Goal: Information Seeking & Learning: Find specific fact

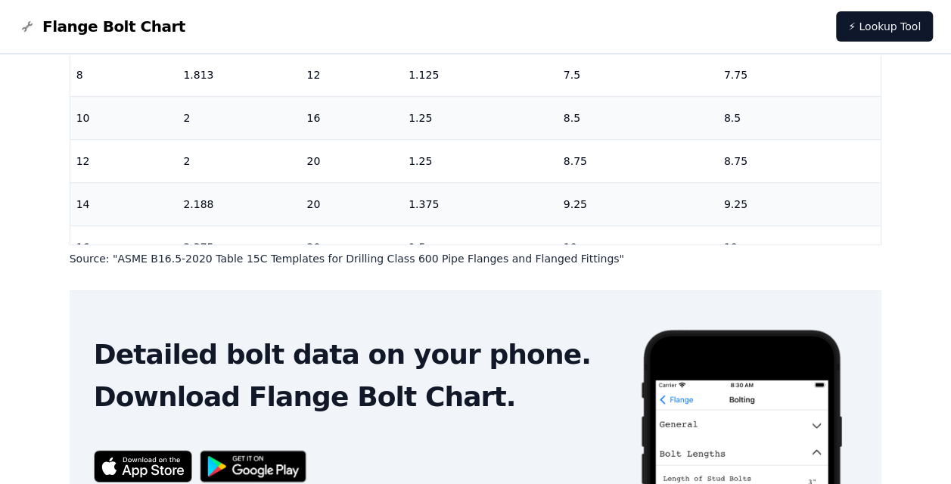
scroll to position [423, 0]
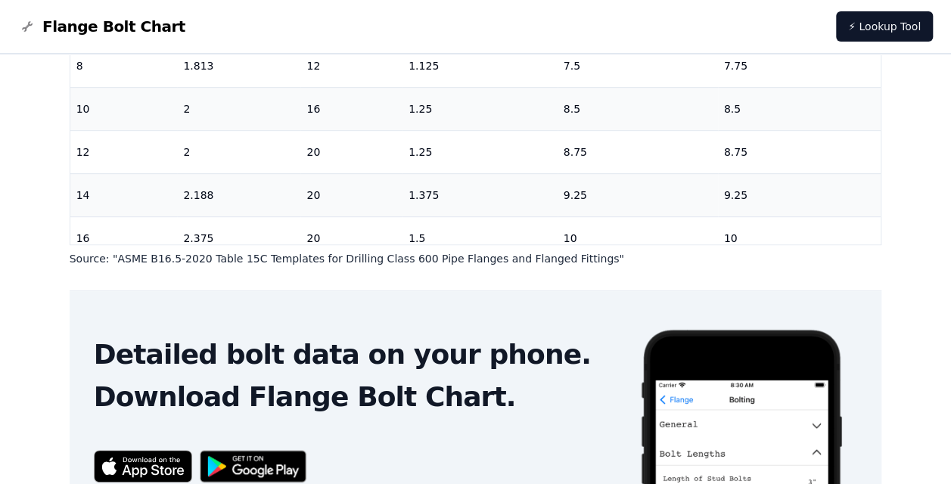
click at [859, 234] on div "Nominal Pipe Size Wrench Size (inches) Number of Studs Diameter of Studs (inche…" at bounding box center [476, 75] width 812 height 339
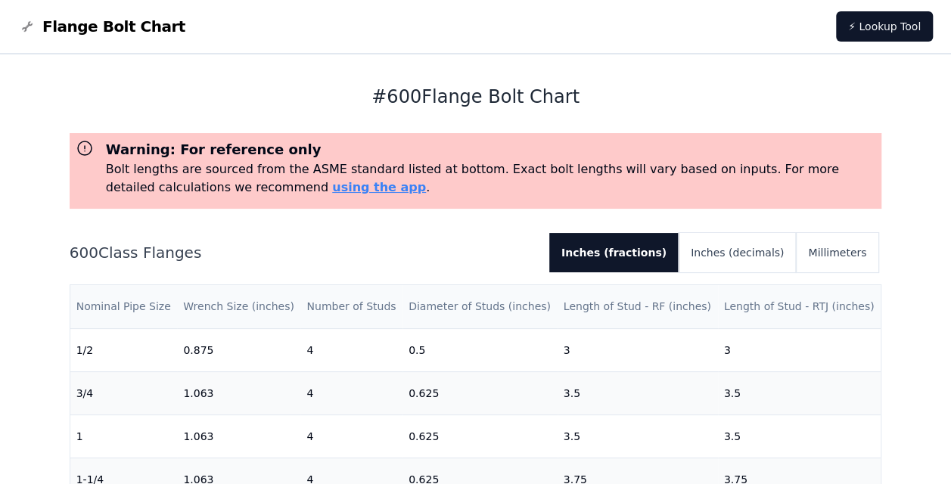
scroll to position [0, 0]
click at [617, 306] on th "Length of Stud - RF (inches)" at bounding box center [637, 306] width 160 height 43
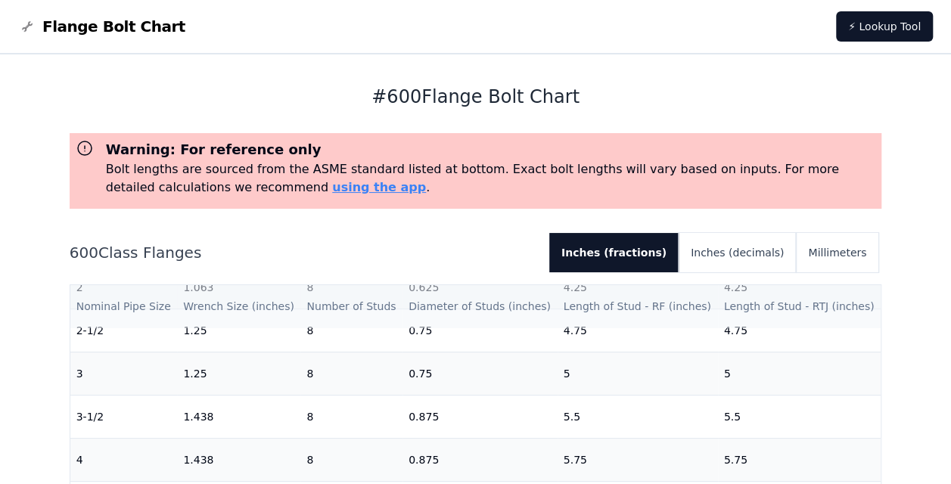
scroll to position [302, 0]
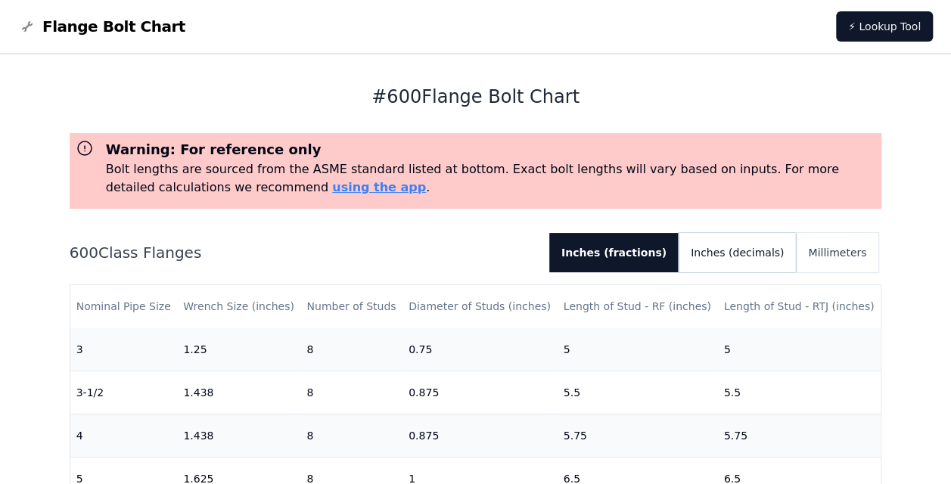
click at [744, 253] on button "Inches (decimals)" at bounding box center [736, 252] width 117 height 39
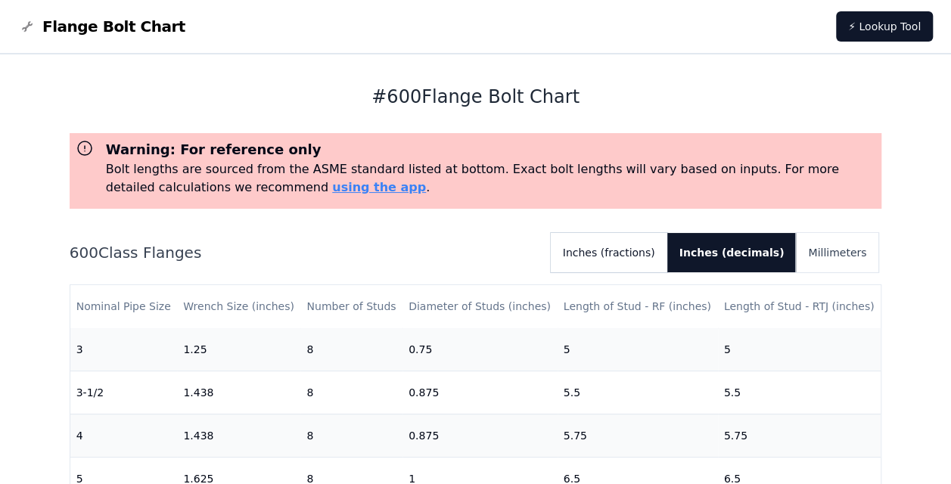
click at [667, 252] on button "Inches (fractions)" at bounding box center [609, 252] width 116 height 39
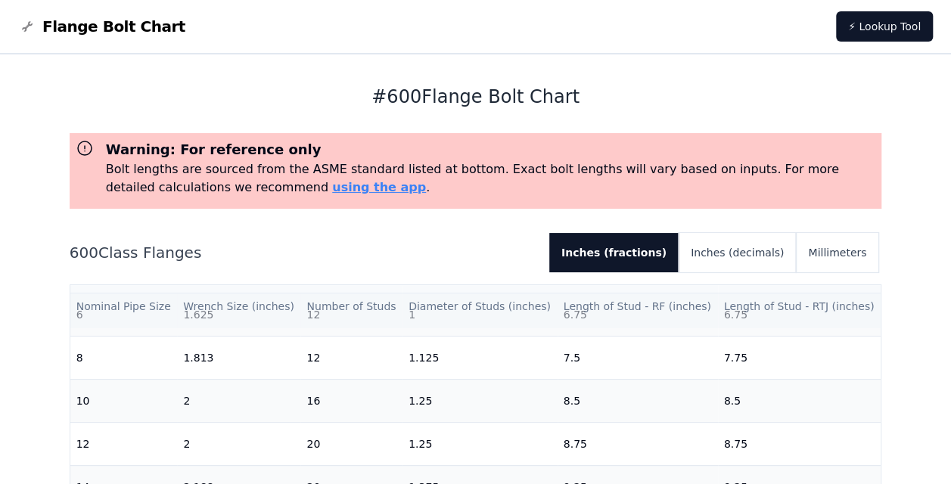
scroll to position [529, 0]
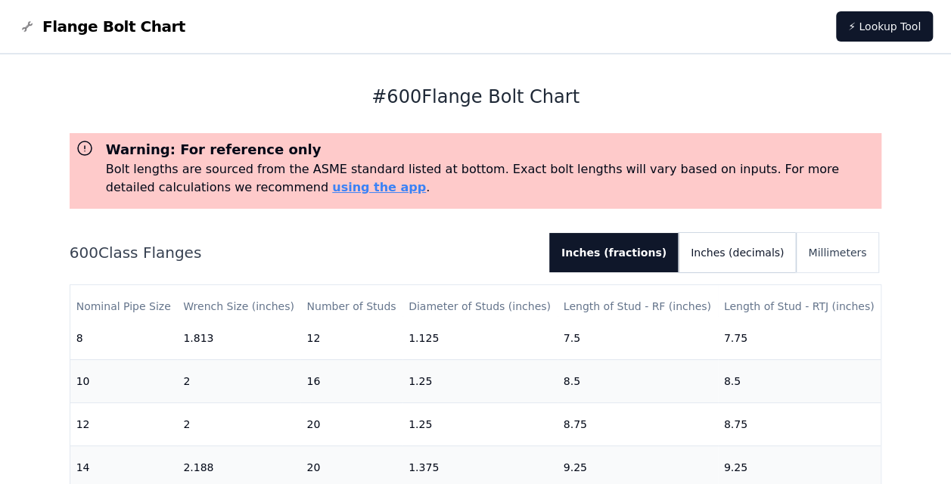
click at [741, 252] on button "Inches (decimals)" at bounding box center [736, 252] width 117 height 39
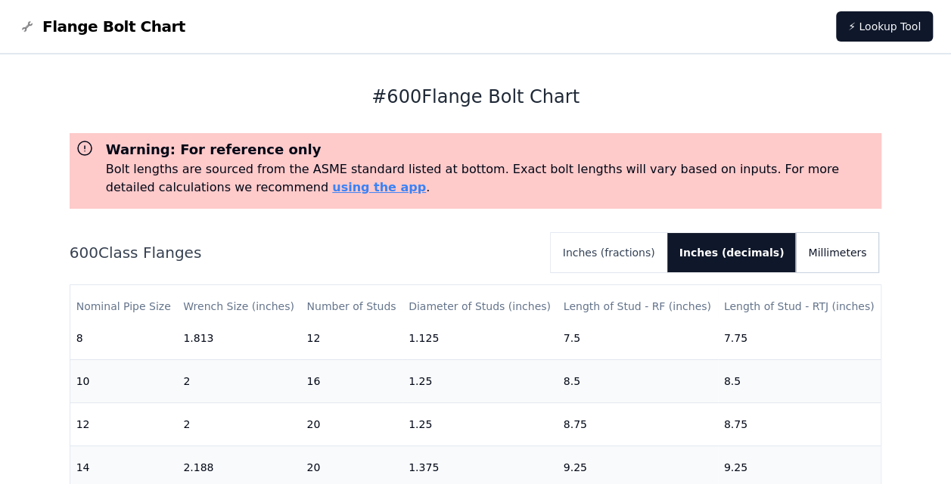
click at [838, 250] on button "Millimeters" at bounding box center [837, 252] width 82 height 39
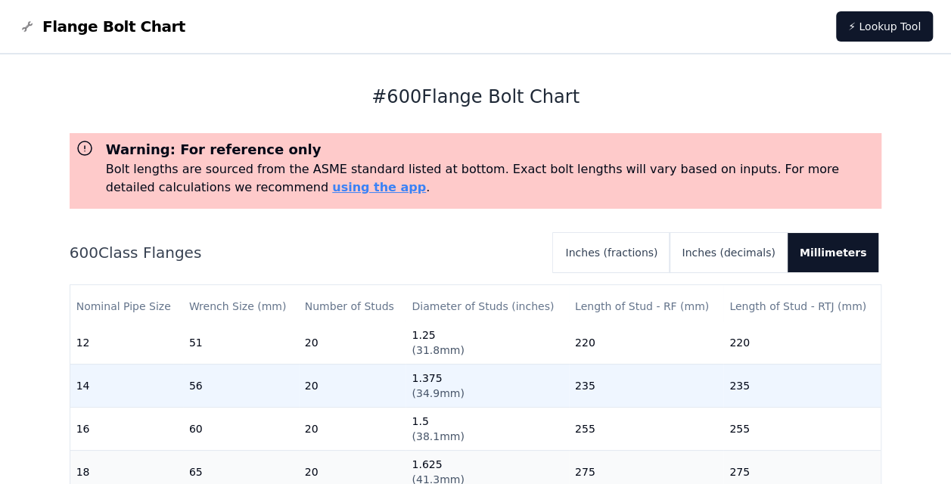
scroll to position [546, 0]
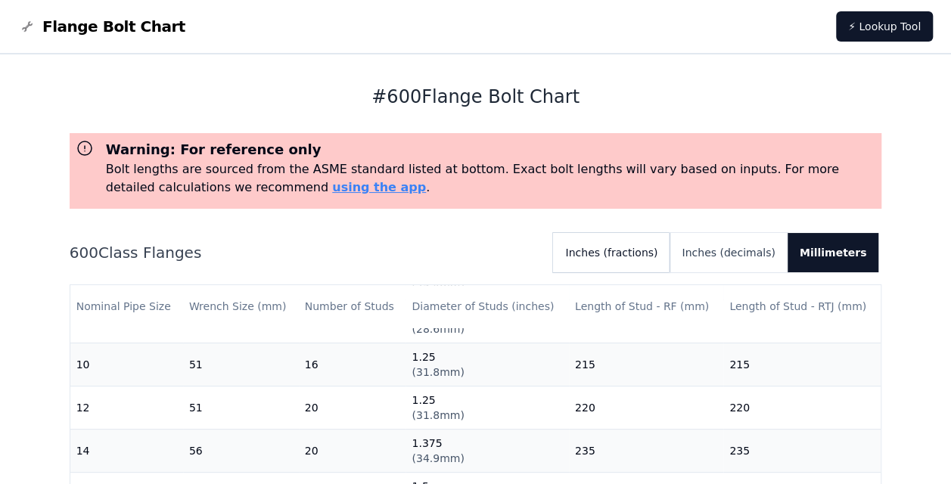
click at [667, 253] on button "Inches (fractions)" at bounding box center [611, 252] width 116 height 39
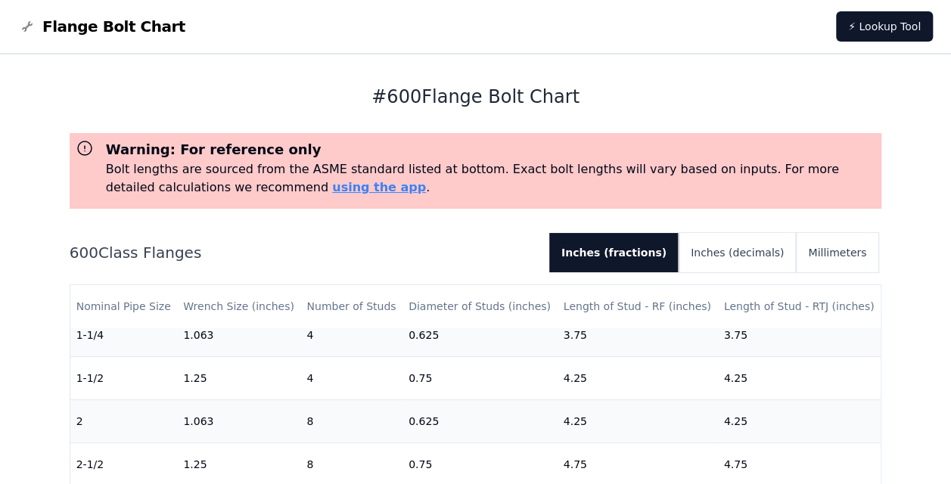
scroll to position [0, 0]
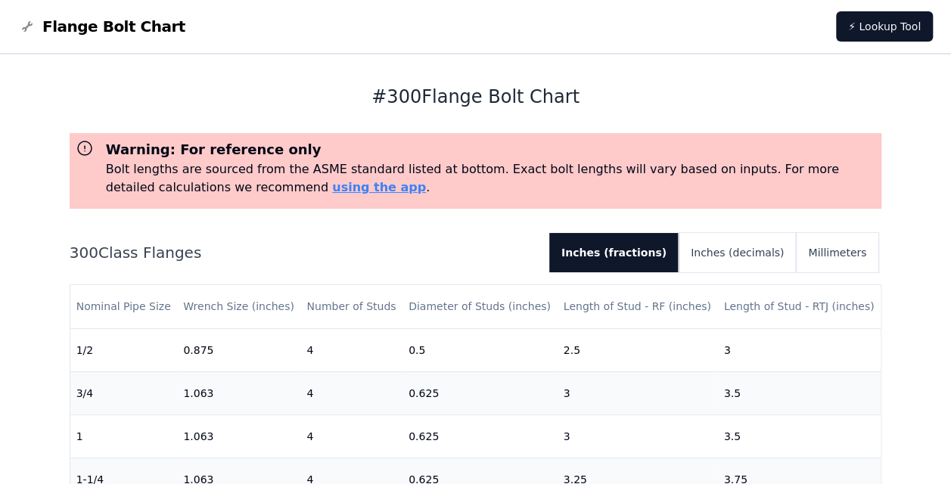
click at [88, 29] on span "Flange Bolt Chart" at bounding box center [113, 26] width 143 height 21
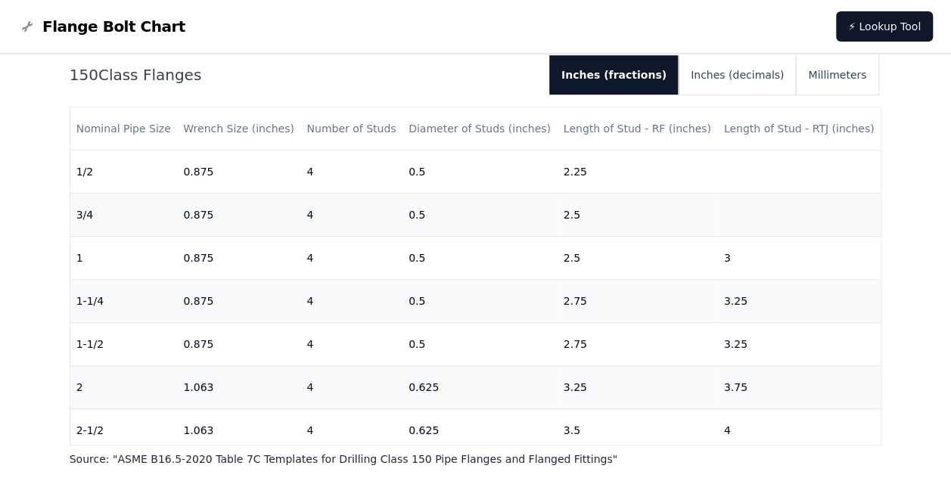
scroll to position [454, 0]
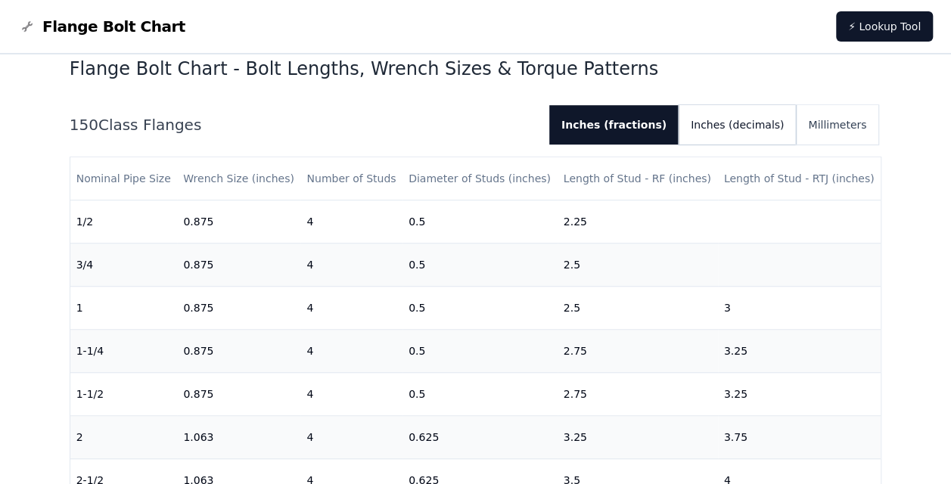
click at [724, 131] on button "Inches (decimals)" at bounding box center [736, 124] width 117 height 39
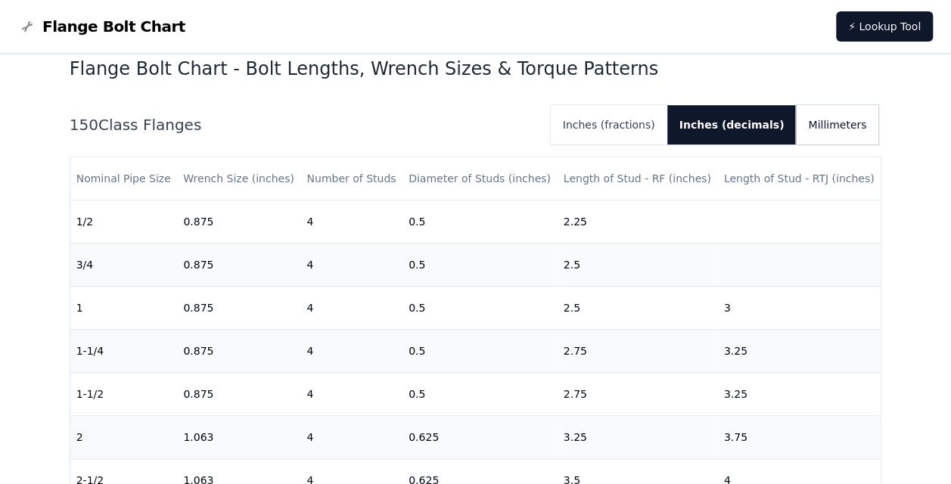
click at [826, 132] on button "Millimeters" at bounding box center [837, 124] width 82 height 39
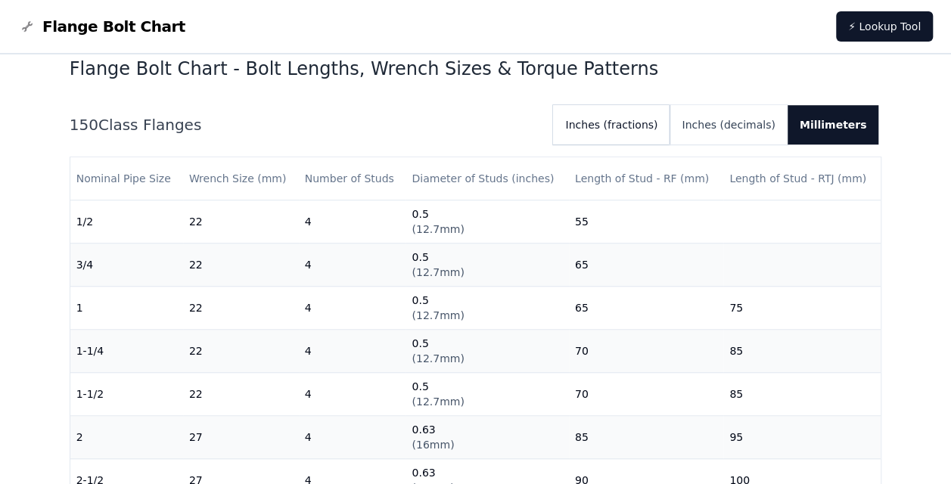
click at [628, 126] on button "Inches (fractions)" at bounding box center [611, 124] width 116 height 39
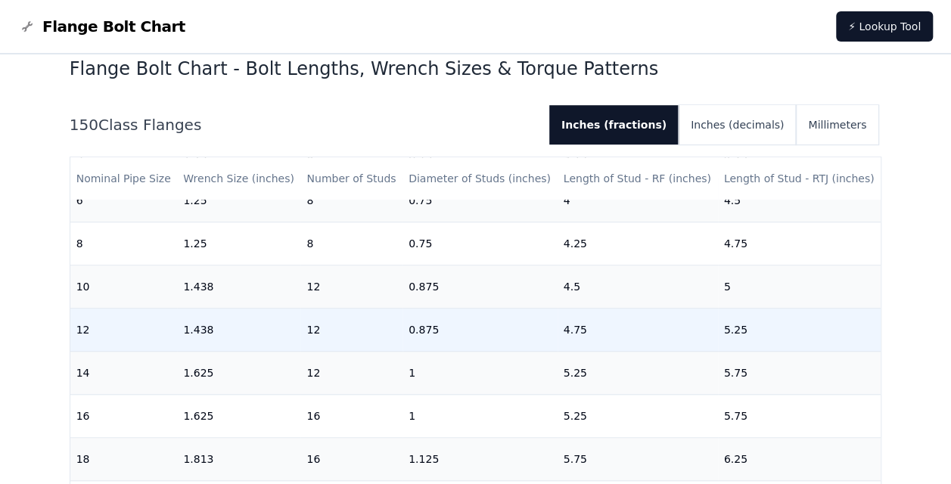
scroll to position [529, 0]
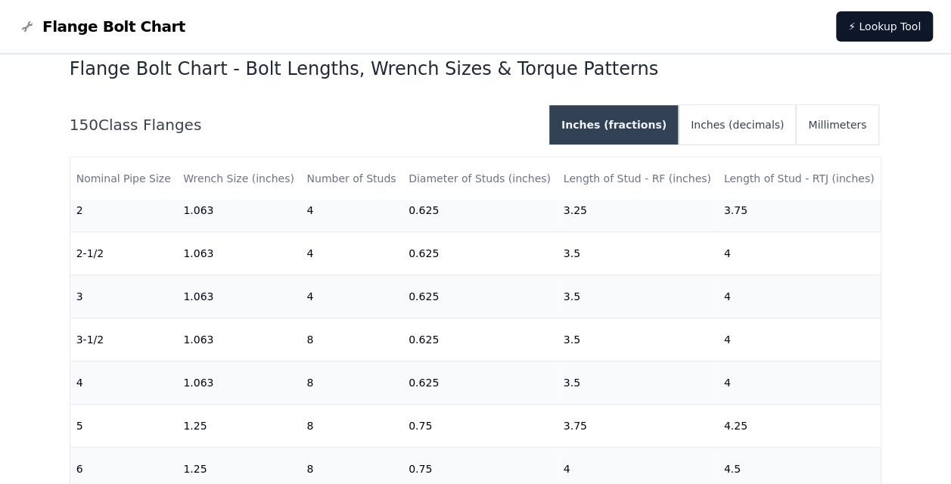
drag, startPoint x: 634, startPoint y: 181, endPoint x: 670, endPoint y: 137, distance: 57.0
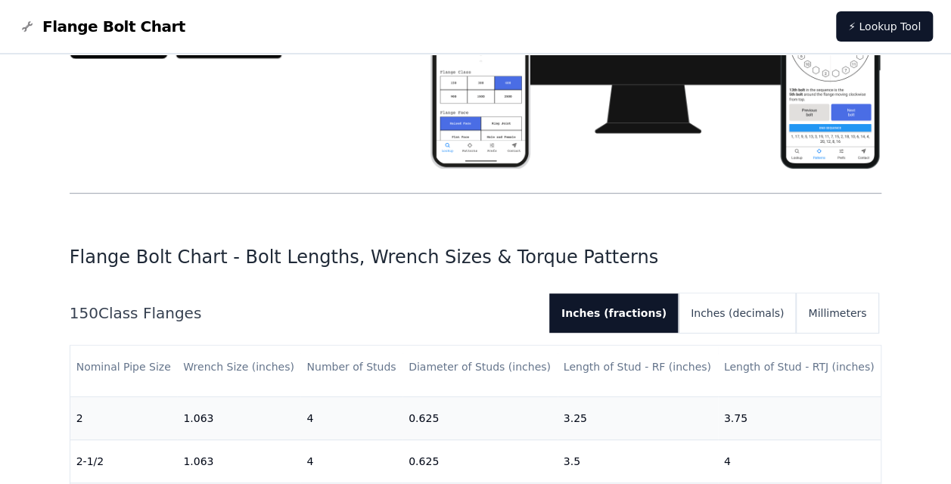
scroll to position [0, 0]
